Goal: Transaction & Acquisition: Purchase product/service

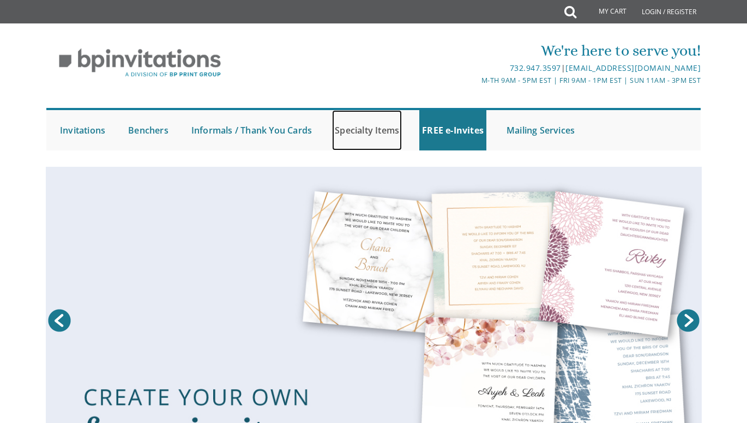
drag, startPoint x: 0, startPoint y: 0, endPoint x: 374, endPoint y: 128, distance: 395.5
click at [374, 128] on link "Specialty Items" at bounding box center [367, 130] width 70 height 40
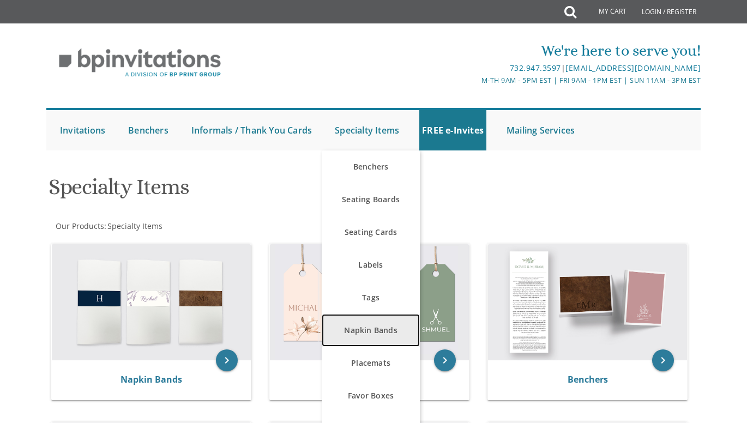
click at [389, 331] on link "Napkin Bands" at bounding box center [371, 330] width 98 height 33
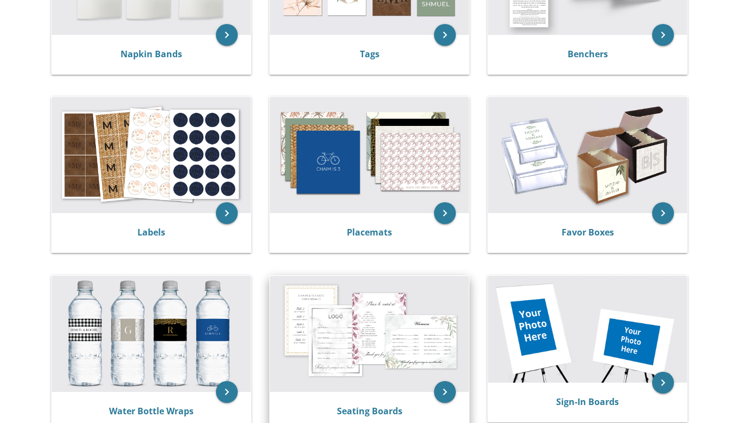
scroll to position [273, 0]
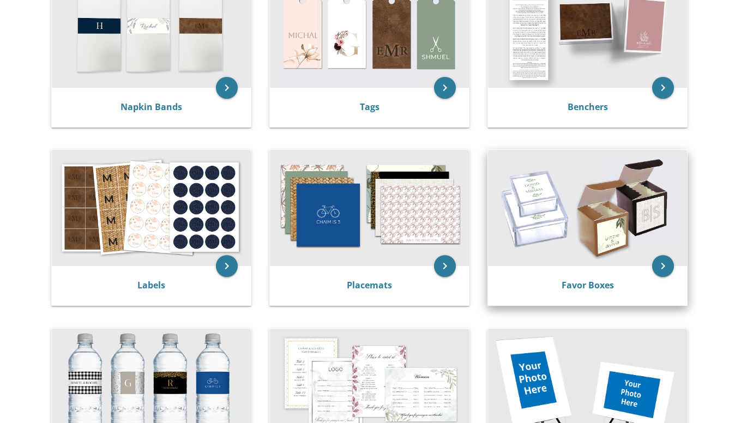
click at [573, 248] on img at bounding box center [587, 208] width 199 height 116
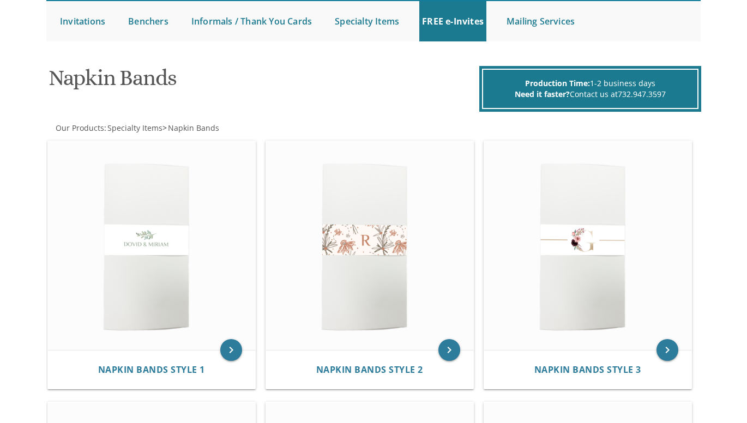
scroll to position [164, 0]
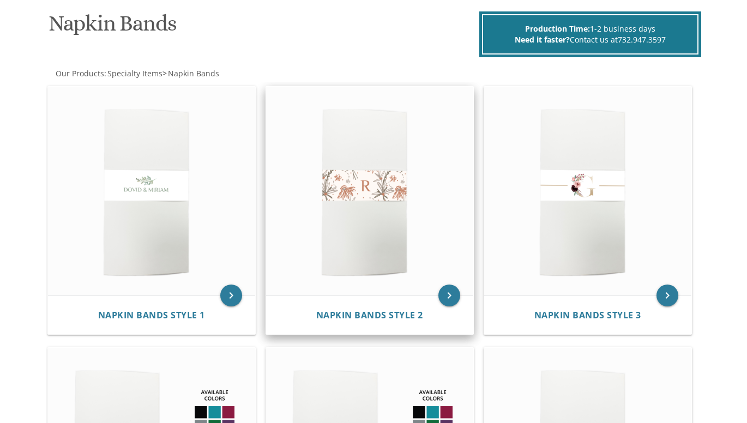
click at [369, 281] on img at bounding box center [369, 191] width 207 height 209
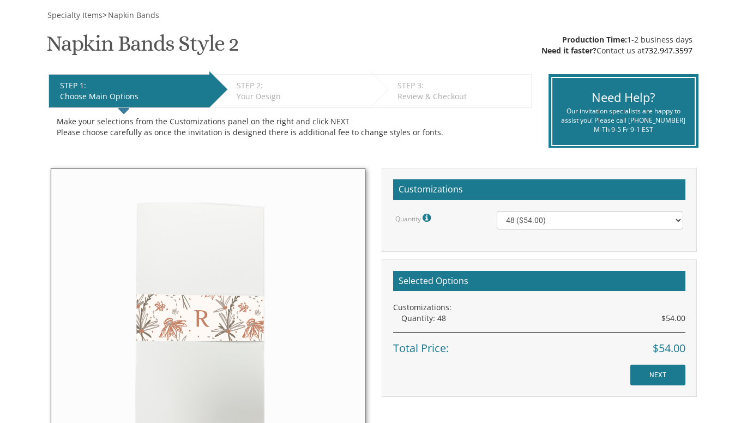
scroll to position [164, 0]
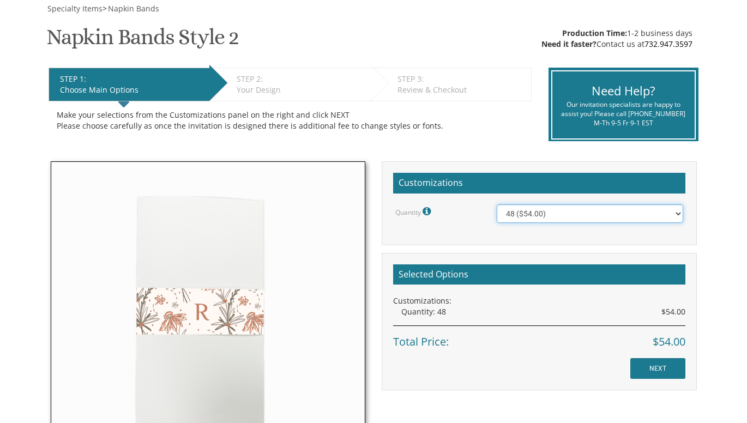
click at [680, 212] on select "48 ($54.00) 96 ($72.00) 144 ($99.00) 192 ($126.00)" at bounding box center [590, 214] width 187 height 19
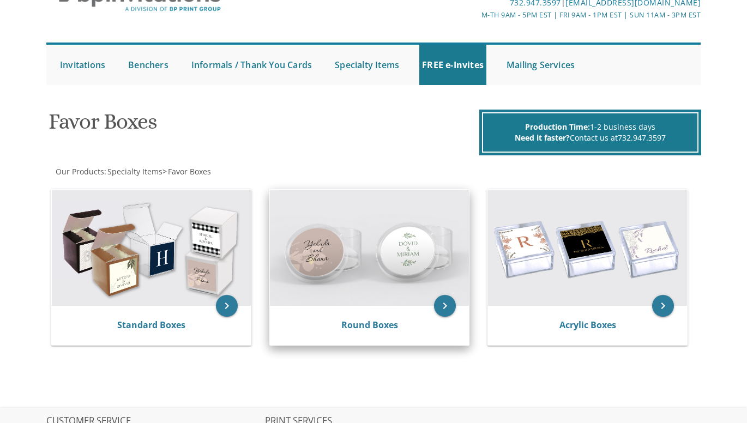
scroll to position [164, 0]
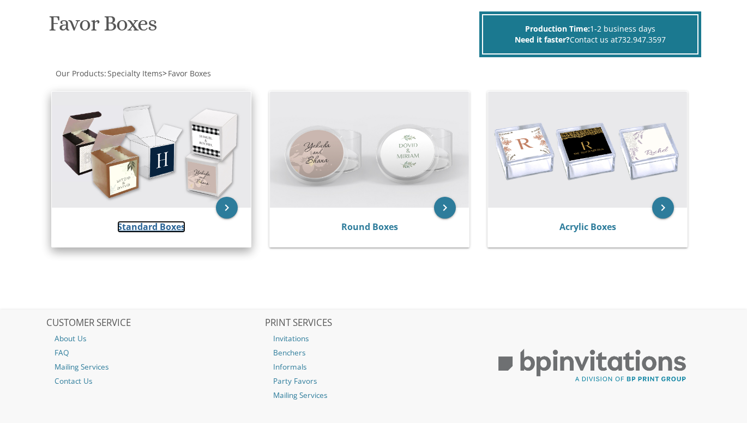
click at [165, 223] on link "Standard Boxes" at bounding box center [151, 227] width 68 height 12
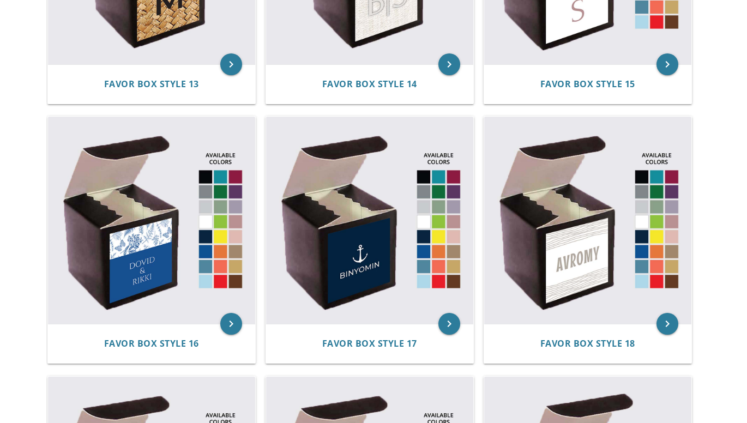
scroll to position [1364, 0]
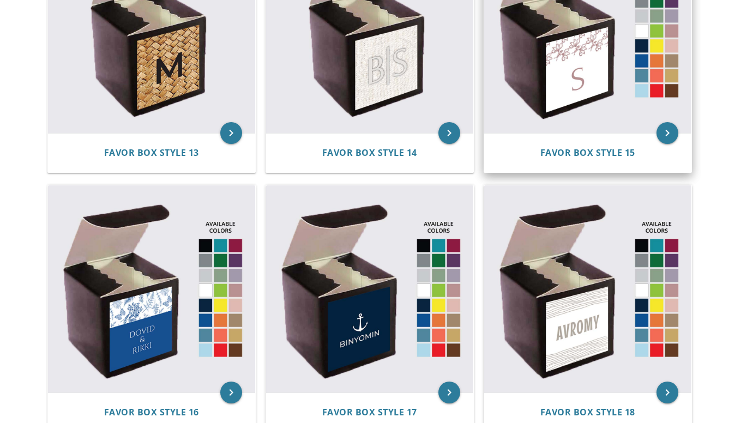
click at [646, 58] on img at bounding box center [587, 29] width 207 height 207
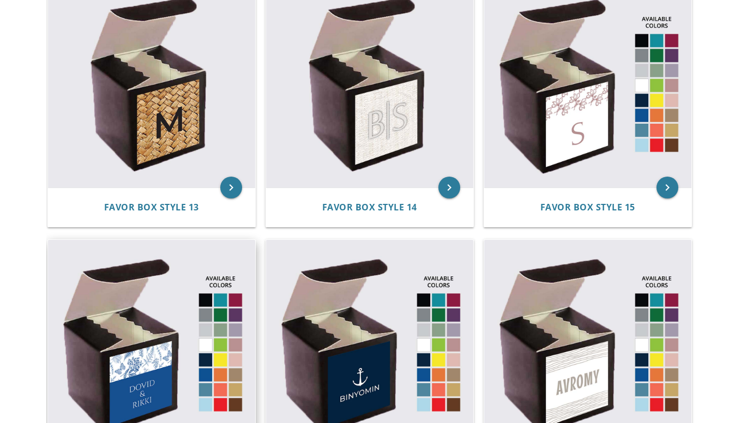
scroll to position [1527, 0]
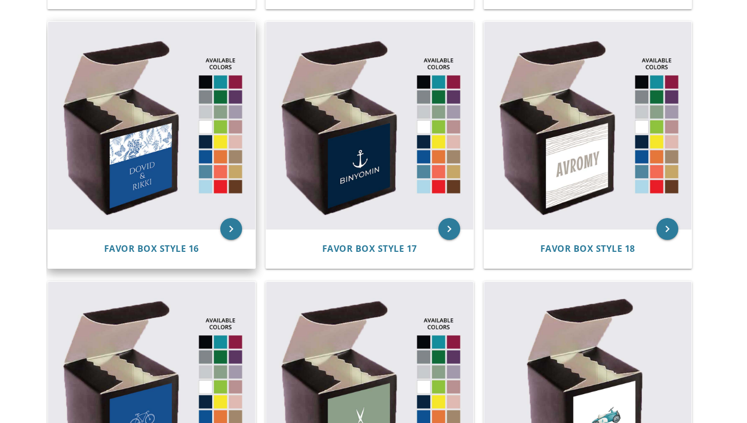
click at [193, 221] on img at bounding box center [151, 125] width 207 height 207
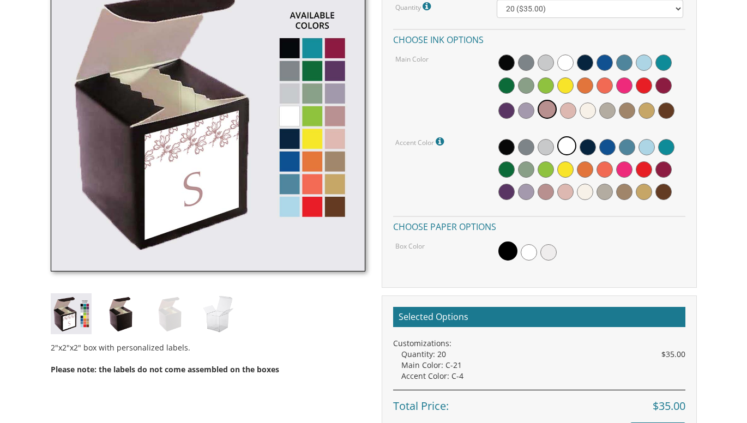
scroll to position [382, 0]
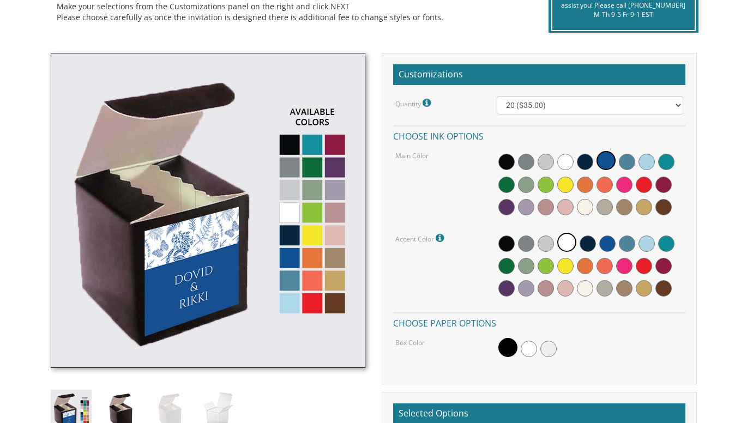
scroll to position [273, 0]
